Goal: Complete application form

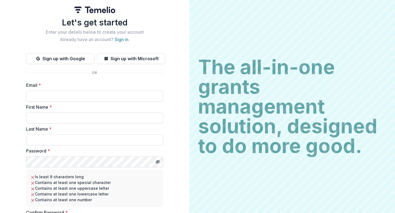
click at [128, 105] on label "First Name *" at bounding box center [93, 107] width 134 height 7
click at [128, 113] on input "First Name *" at bounding box center [94, 118] width 137 height 11
click at [133, 94] on input "Email *" at bounding box center [94, 96] width 137 height 11
type input "**********"
click at [101, 123] on input "First Name *" at bounding box center [94, 118] width 137 height 11
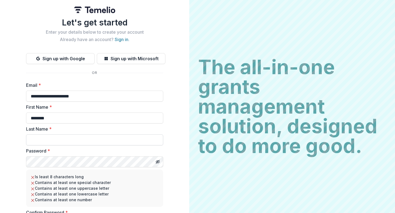
type input "********"
click at [130, 140] on input "Last Name *" at bounding box center [94, 140] width 137 height 11
type input "*****"
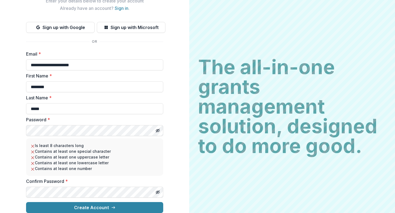
scroll to position [36, 0]
click at [157, 126] on button "Toggle password visibility" at bounding box center [157, 130] width 9 height 9
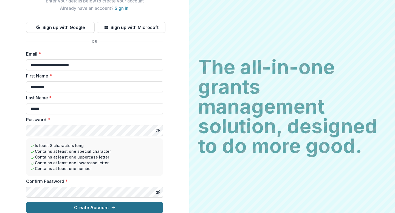
click at [95, 204] on button "Create Account" at bounding box center [94, 207] width 137 height 11
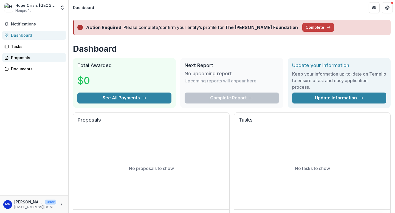
click at [32, 58] on div "Proposals" at bounding box center [36, 58] width 51 height 6
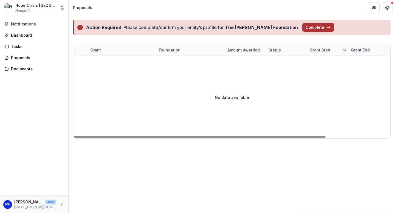
click at [302, 25] on button "Complete" at bounding box center [318, 27] width 32 height 9
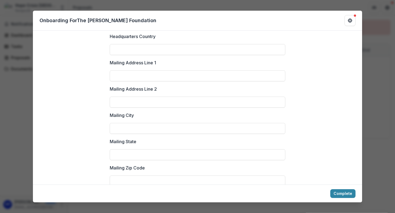
scroll to position [758, 0]
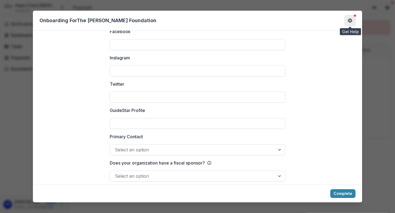
click at [351, 19] on icon "Get Help" at bounding box center [350, 19] width 1 height 1
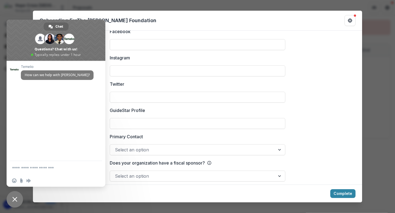
click at [371, 65] on div "**********" at bounding box center [197, 106] width 395 height 213
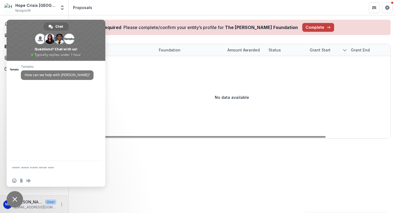
click at [19, 198] on span "Close chat" at bounding box center [15, 199] width 16 height 16
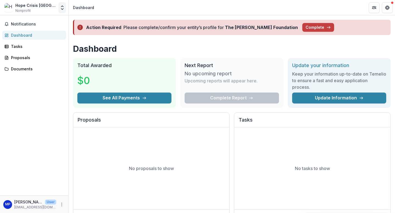
click at [59, 6] on button "Open entity switcher" at bounding box center [62, 7] width 8 height 11
click at [59, 7] on icon "Open entity switcher" at bounding box center [61, 7] width 5 height 5
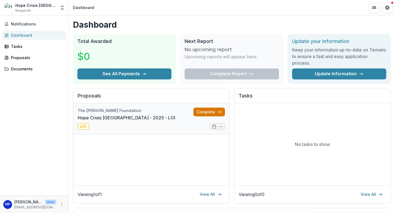
click at [203, 113] on link "Complete" at bounding box center [209, 112] width 32 height 9
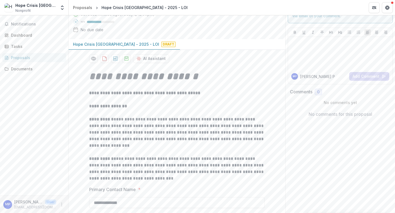
scroll to position [1, 0]
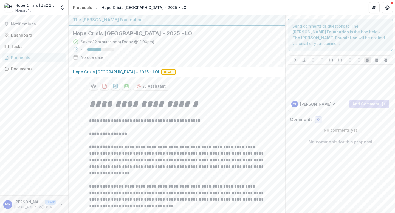
click at [111, 135] on strong "**********" at bounding box center [108, 134] width 38 height 4
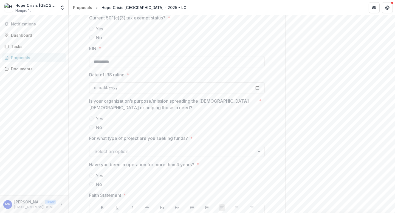
scroll to position [552, 0]
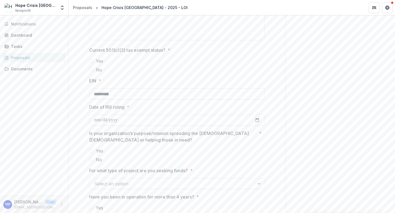
click at [92, 61] on span at bounding box center [91, 61] width 4 height 4
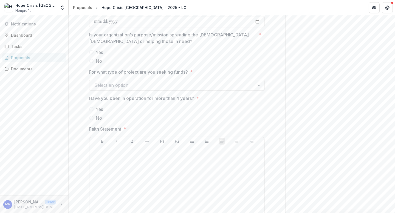
scroll to position [662, 0]
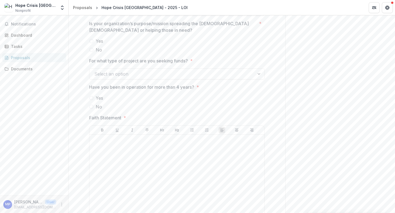
click at [156, 67] on div at bounding box center [176, 67] width 175 height 2
click at [156, 72] on div at bounding box center [171, 74] width 155 height 8
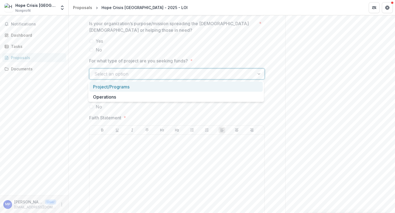
click at [156, 74] on div at bounding box center [171, 74] width 155 height 8
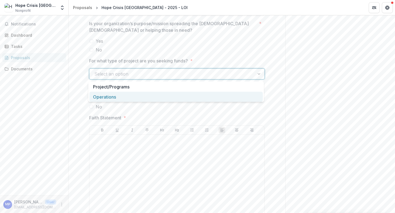
click at [154, 97] on div "Operations" at bounding box center [175, 97] width 173 height 10
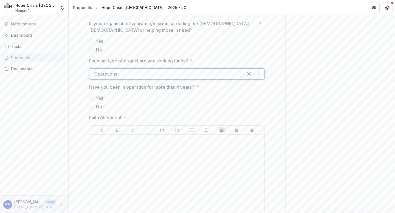
click at [98, 98] on span "Yes" at bounding box center [99, 98] width 7 height 7
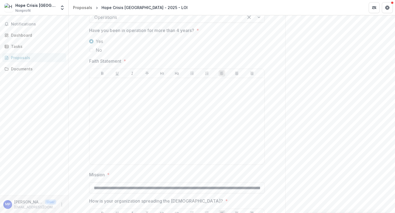
scroll to position [719, 0]
click at [180, 102] on div at bounding box center [177, 121] width 171 height 82
click at [176, 42] on label "Yes" at bounding box center [176, 41] width 175 height 7
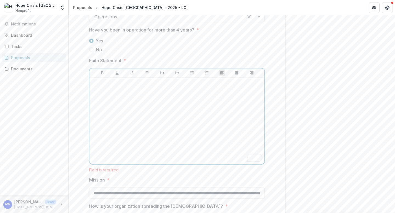
click at [138, 116] on div "To enrich screen reader interactions, please activate Accessibility in Grammarl…" at bounding box center [177, 121] width 171 height 82
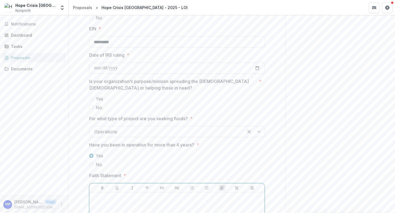
scroll to position [608, 0]
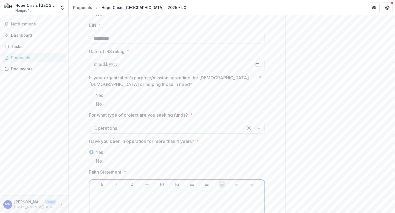
click at [96, 95] on span "Yes" at bounding box center [99, 95] width 7 height 7
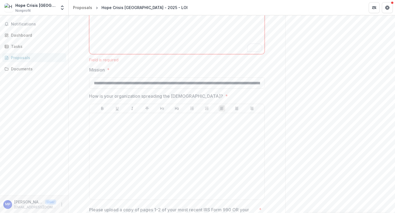
scroll to position [891, 0]
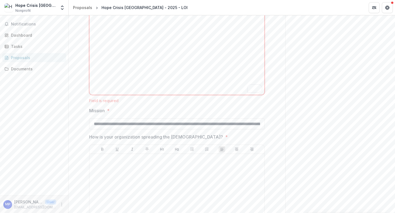
scroll to position [788, 0]
click at [161, 170] on div at bounding box center [177, 198] width 171 height 82
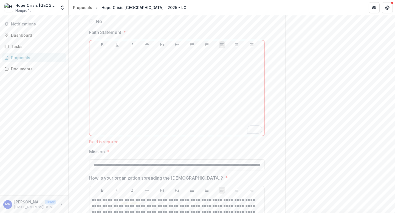
scroll to position [737, 0]
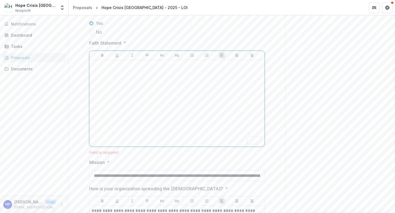
click at [197, 106] on div "To enrich screen reader interactions, please activate Accessibility in Grammarl…" at bounding box center [177, 103] width 171 height 82
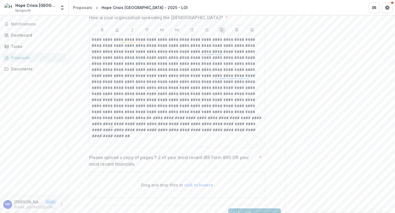
scroll to position [912, 0]
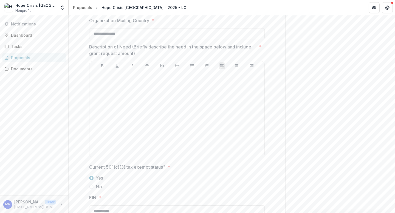
scroll to position [434, 0]
click at [218, 89] on div at bounding box center [177, 114] width 171 height 82
click at [317, 75] on div "Send comments or questions to The [PERSON_NAME] Foundation in the box below. Th…" at bounding box center [340, 136] width 110 height 1110
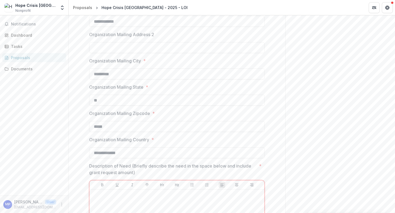
scroll to position [918, 0]
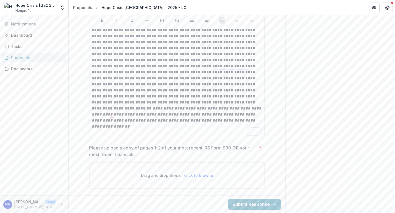
click at [192, 170] on div "Drag and drop files or click to browse" at bounding box center [176, 175] width 175 height 27
click at [192, 176] on span "click to browse" at bounding box center [198, 175] width 29 height 5
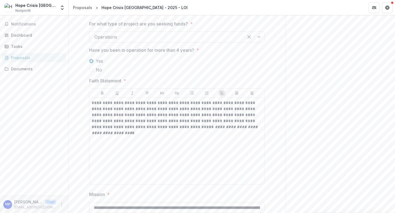
scroll to position [912, 0]
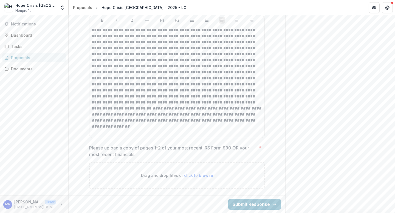
click at [211, 180] on div "Drag and drop files or click to browse" at bounding box center [176, 175] width 175 height 27
type input "**********"
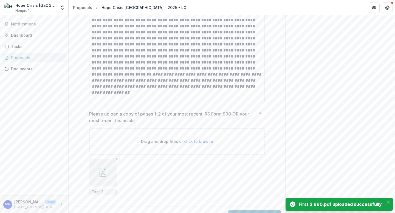
scroll to position [957, 0]
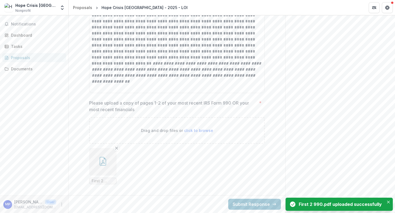
click at [175, 163] on ul "First 2 990.pdf" at bounding box center [176, 166] width 175 height 36
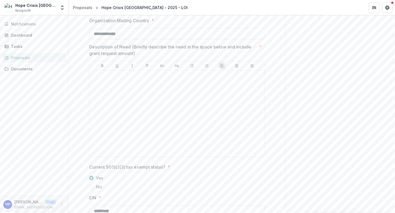
scroll to position [434, 0]
click at [259, 95] on div at bounding box center [177, 114] width 171 height 82
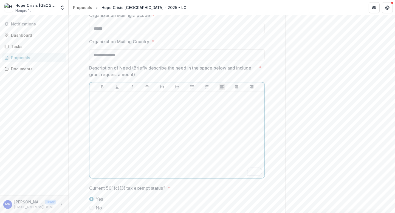
scroll to position [416, 0]
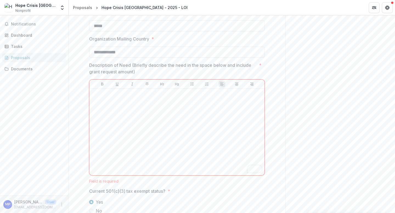
click at [285, 70] on div "Send comments or questions to The [PERSON_NAME] Foundation in the box below. Th…" at bounding box center [340, 179] width 110 height 1160
click at [265, 88] on div "**********" at bounding box center [177, 209] width 184 height 1062
